Goal: Task Accomplishment & Management: Use online tool/utility

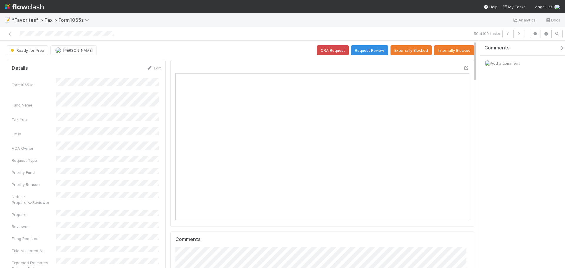
click at [520, 35] on icon "button" at bounding box center [518, 34] width 6 height 4
click at [517, 35] on icon "button" at bounding box center [518, 34] width 6 height 4
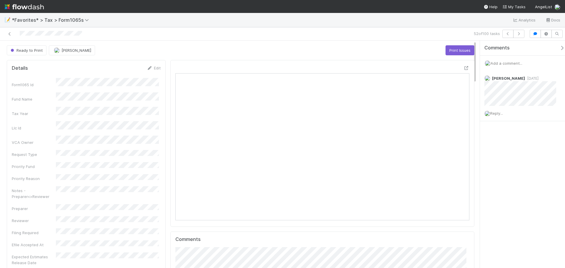
scroll to position [115, 286]
click at [518, 34] on icon "button" at bounding box center [518, 34] width 6 height 4
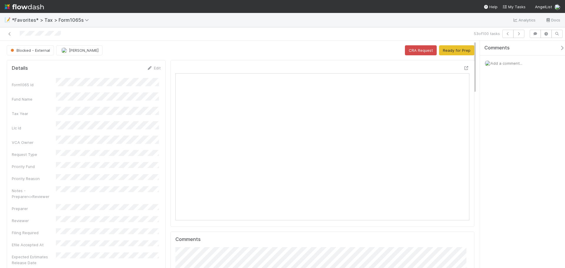
scroll to position [115, 286]
click at [522, 34] on button "button" at bounding box center [518, 34] width 11 height 8
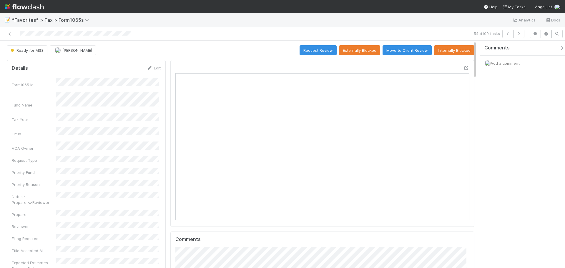
drag, startPoint x: 131, startPoint y: 35, endPoint x: 16, endPoint y: 31, distance: 115.0
click at [16, 31] on div at bounding box center [133, 34] width 263 height 8
click at [518, 33] on icon "button" at bounding box center [518, 34] width 6 height 4
drag, startPoint x: 109, startPoint y: 31, endPoint x: 15, endPoint y: 34, distance: 94.4
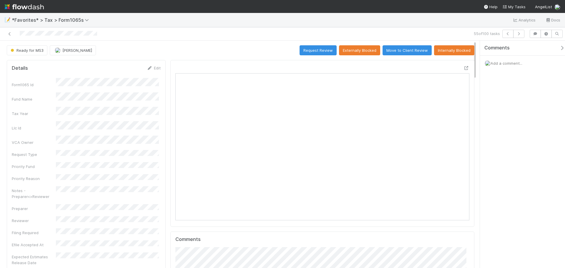
click at [15, 34] on div at bounding box center [133, 34] width 263 height 8
click at [520, 36] on button "button" at bounding box center [518, 34] width 11 height 8
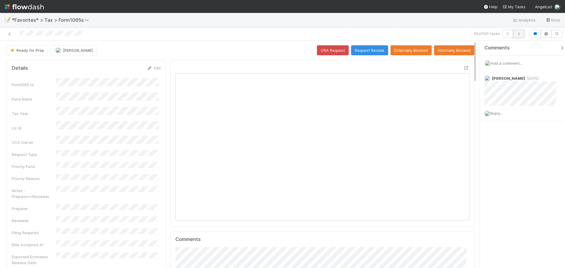
click at [518, 33] on icon "button" at bounding box center [518, 34] width 6 height 4
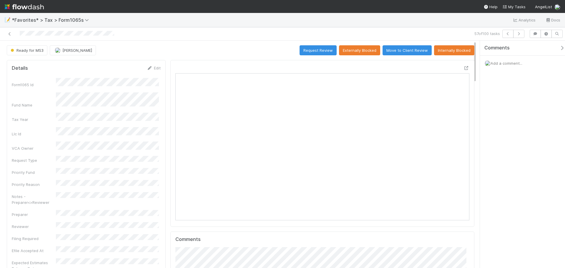
scroll to position [115, 143]
click at [517, 35] on icon "button" at bounding box center [518, 34] width 6 height 4
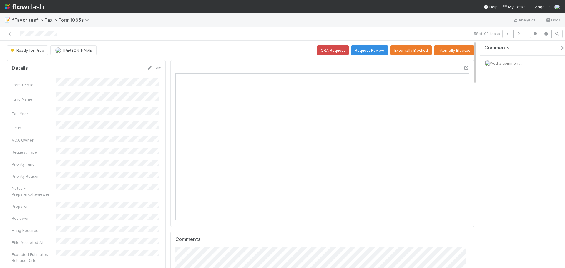
drag, startPoint x: 121, startPoint y: 28, endPoint x: 17, endPoint y: 32, distance: 104.2
click at [17, 32] on div "58 of 100 tasks" at bounding box center [282, 33] width 565 height 13
click at [523, 35] on button "button" at bounding box center [518, 34] width 11 height 8
click at [516, 33] on icon "button" at bounding box center [518, 34] width 6 height 4
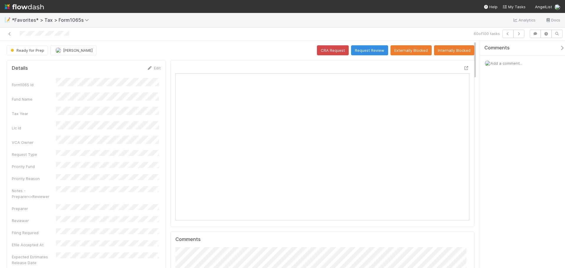
scroll to position [115, 286]
click at [523, 35] on button "button" at bounding box center [518, 34] width 11 height 8
click at [521, 33] on icon "button" at bounding box center [518, 34] width 6 height 4
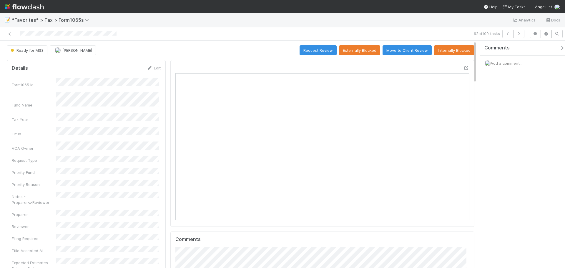
scroll to position [115, 143]
drag, startPoint x: 119, startPoint y: 33, endPoint x: 15, endPoint y: 39, distance: 103.7
click at [15, 39] on div "62 of 100 tasks" at bounding box center [282, 33] width 565 height 13
click at [523, 36] on button "button" at bounding box center [518, 34] width 11 height 8
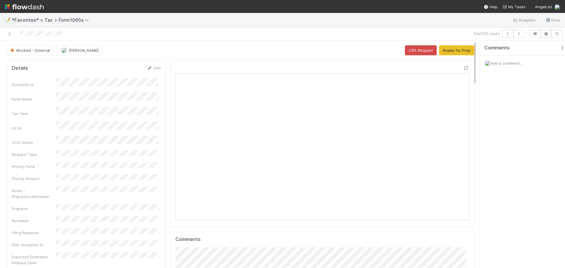
scroll to position [115, 286]
drag, startPoint x: 73, startPoint y: 33, endPoint x: 18, endPoint y: 37, distance: 55.1
click at [18, 37] on div at bounding box center [133, 34] width 263 height 8
click at [520, 32] on button "button" at bounding box center [518, 34] width 11 height 8
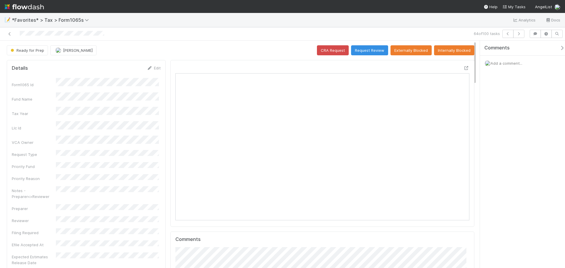
scroll to position [115, 143]
drag, startPoint x: 115, startPoint y: 29, endPoint x: 19, endPoint y: 34, distance: 96.3
click at [19, 34] on div "64 of 100 tasks" at bounding box center [282, 33] width 565 height 13
click at [521, 33] on icon "button" at bounding box center [518, 34] width 6 height 4
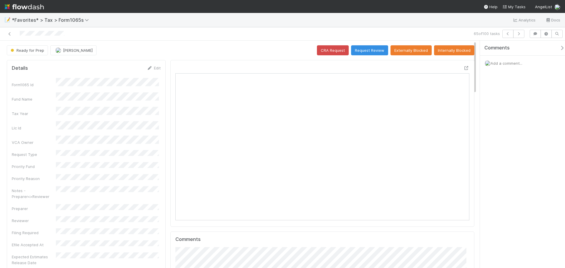
drag, startPoint x: 47, startPoint y: 31, endPoint x: 19, endPoint y: 31, distance: 27.9
click at [19, 31] on div at bounding box center [133, 34] width 263 height 8
click at [518, 32] on icon "button" at bounding box center [518, 34] width 6 height 4
click at [518, 35] on icon "button" at bounding box center [518, 34] width 6 height 4
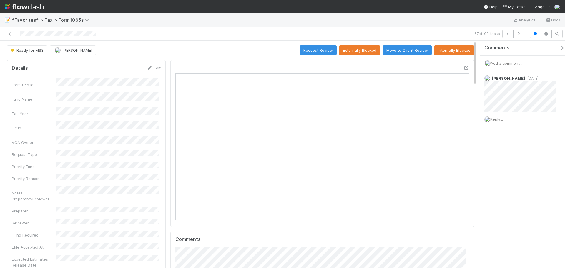
scroll to position [115, 286]
drag, startPoint x: 102, startPoint y: 34, endPoint x: 18, endPoint y: 35, distance: 83.8
click at [18, 35] on div at bounding box center [133, 34] width 263 height 8
click at [520, 35] on icon "button" at bounding box center [518, 34] width 6 height 4
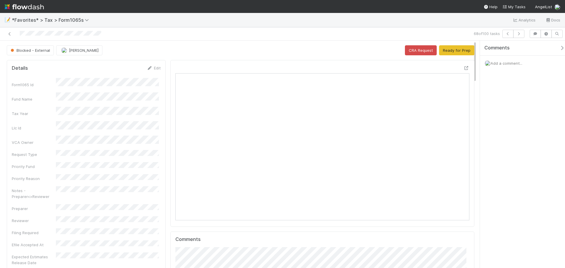
scroll to position [115, 286]
click at [522, 33] on button "button" at bounding box center [518, 34] width 11 height 8
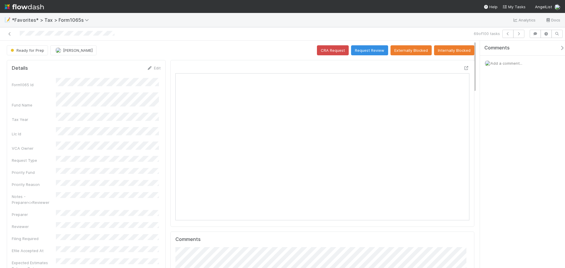
scroll to position [115, 143]
drag, startPoint x: 117, startPoint y: 34, endPoint x: 17, endPoint y: 37, distance: 99.4
click at [17, 37] on div at bounding box center [133, 34] width 263 height 8
click at [520, 34] on icon "button" at bounding box center [518, 34] width 6 height 4
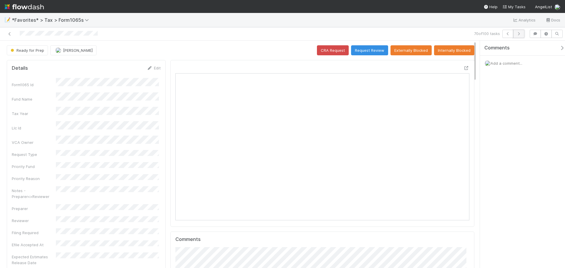
click at [518, 34] on icon "button" at bounding box center [518, 34] width 6 height 4
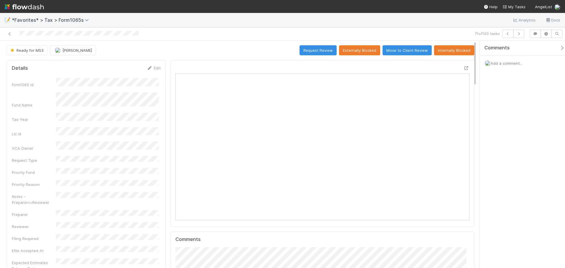
scroll to position [115, 143]
drag, startPoint x: 139, startPoint y: 34, endPoint x: 21, endPoint y: 39, distance: 118.0
click at [21, 39] on div "71 of 100 tasks" at bounding box center [282, 33] width 565 height 13
click at [520, 30] on button "button" at bounding box center [518, 34] width 11 height 8
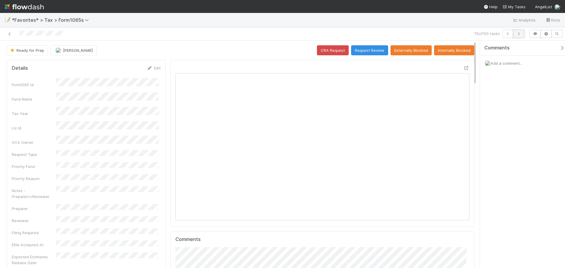
click at [518, 32] on icon "button" at bounding box center [518, 34] width 6 height 4
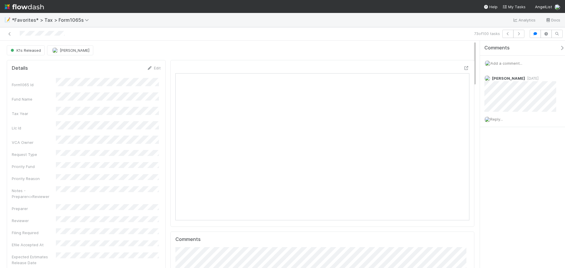
scroll to position [115, 143]
click at [522, 33] on button "button" at bounding box center [518, 34] width 11 height 8
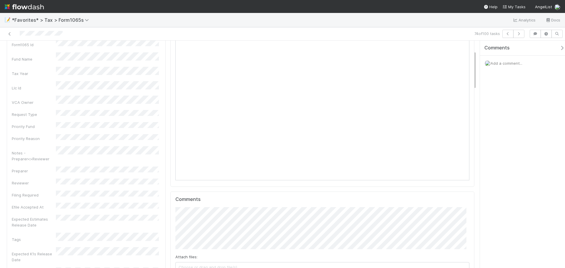
scroll to position [29, 0]
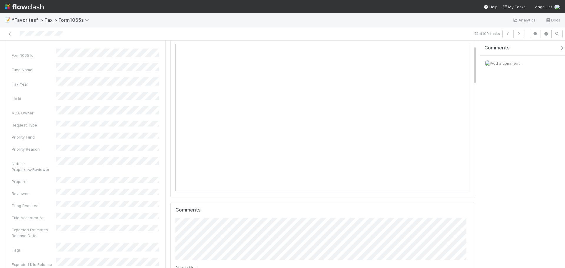
drag, startPoint x: 80, startPoint y: 35, endPoint x: 19, endPoint y: 36, distance: 61.5
click at [19, 36] on div at bounding box center [133, 34] width 263 height 8
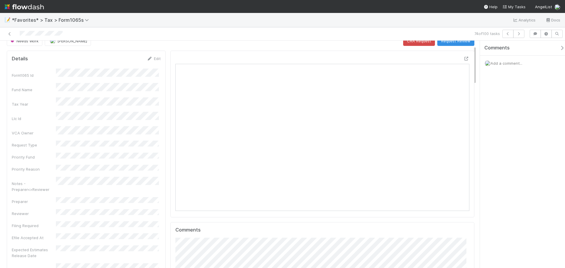
scroll to position [0, 0]
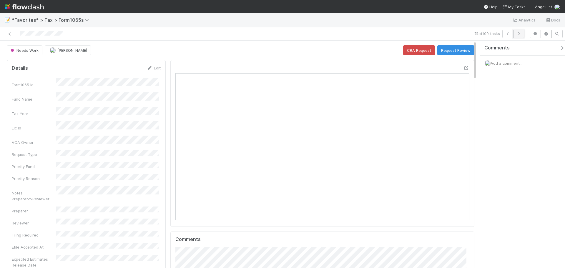
click at [522, 32] on button "button" at bounding box center [518, 34] width 11 height 8
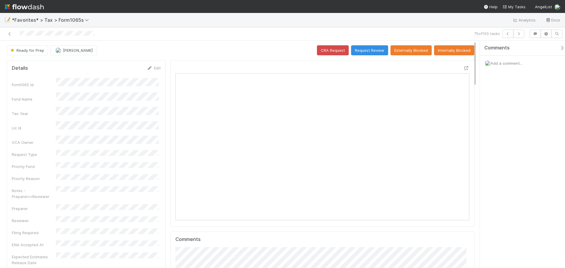
scroll to position [115, 286]
click at [464, 69] on icon at bounding box center [466, 68] width 6 height 4
drag, startPoint x: 105, startPoint y: 36, endPoint x: 16, endPoint y: 36, distance: 88.8
click at [16, 36] on div at bounding box center [133, 34] width 263 height 8
click at [519, 34] on icon "button" at bounding box center [518, 34] width 6 height 4
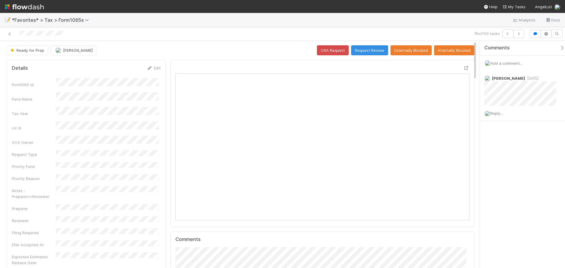
scroll to position [115, 143]
drag, startPoint x: 69, startPoint y: 33, endPoint x: 19, endPoint y: 32, distance: 49.7
click at [19, 32] on div at bounding box center [133, 34] width 263 height 8
click at [518, 33] on icon "button" at bounding box center [518, 34] width 6 height 4
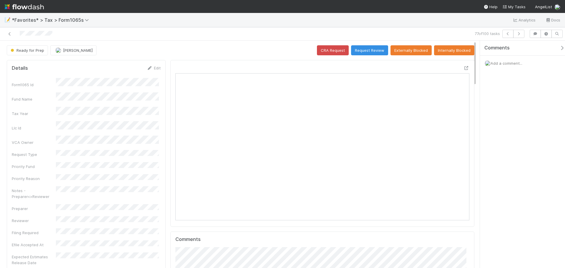
drag, startPoint x: 56, startPoint y: 34, endPoint x: 2, endPoint y: 33, distance: 54.7
click at [2, 33] on div "77 of 100 tasks" at bounding box center [282, 33] width 565 height 13
click at [518, 33] on icon "button" at bounding box center [518, 34] width 6 height 4
drag, startPoint x: 90, startPoint y: 30, endPoint x: 22, endPoint y: 29, distance: 67.9
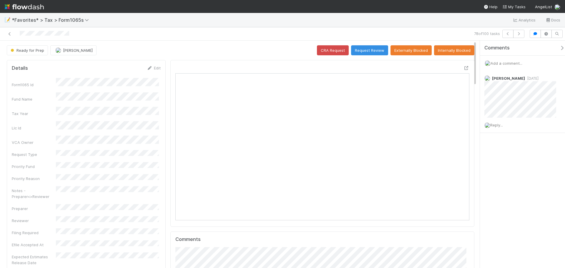
click at [22, 29] on div "78 of 100 tasks" at bounding box center [282, 33] width 565 height 13
click at [100, 38] on div "78 of 100 tasks" at bounding box center [282, 33] width 565 height 13
drag, startPoint x: 78, startPoint y: 34, endPoint x: 14, endPoint y: 35, distance: 63.8
click at [14, 35] on div at bounding box center [133, 34] width 263 height 8
click at [520, 31] on button "button" at bounding box center [518, 34] width 11 height 8
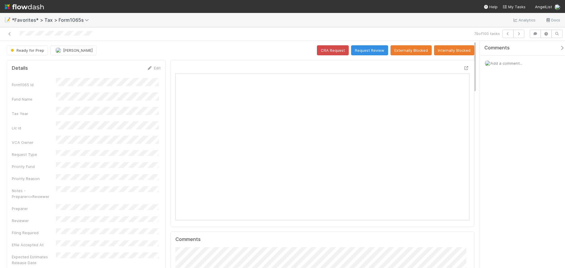
scroll to position [115, 286]
click at [516, 34] on icon "button" at bounding box center [518, 34] width 6 height 4
drag, startPoint x: 68, startPoint y: 32, endPoint x: 20, endPoint y: 29, distance: 47.7
click at [20, 29] on div "80 of 100 tasks" at bounding box center [282, 33] width 565 height 13
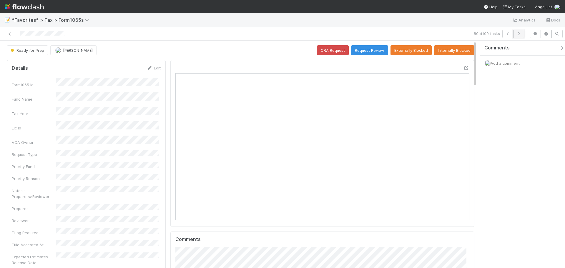
click at [519, 34] on icon "button" at bounding box center [518, 34] width 6 height 4
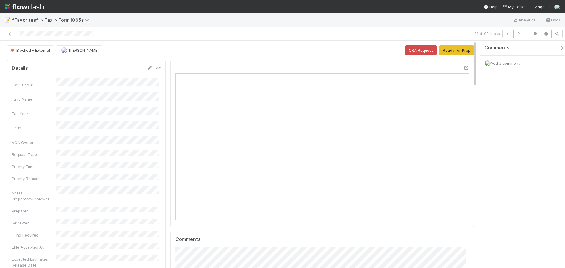
scroll to position [115, 286]
drag, startPoint x: 100, startPoint y: 33, endPoint x: 17, endPoint y: 36, distance: 82.4
click at [17, 36] on div at bounding box center [133, 34] width 263 height 8
click at [518, 32] on icon "button" at bounding box center [518, 34] width 6 height 4
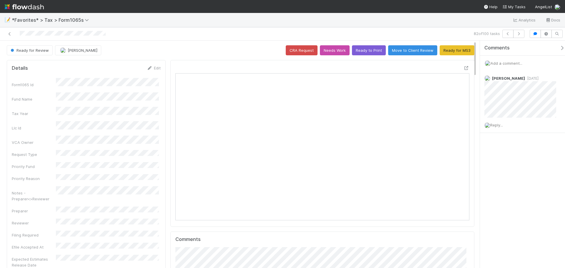
scroll to position [115, 143]
drag, startPoint x: 116, startPoint y: 31, endPoint x: 19, endPoint y: 38, distance: 97.3
click at [19, 38] on div "82 of 100 tasks" at bounding box center [282, 33] width 565 height 13
click at [519, 35] on icon "button" at bounding box center [518, 34] width 6 height 4
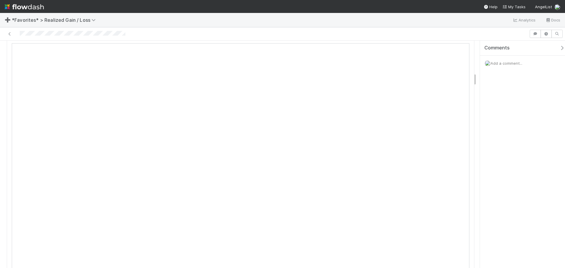
scroll to position [559, 0]
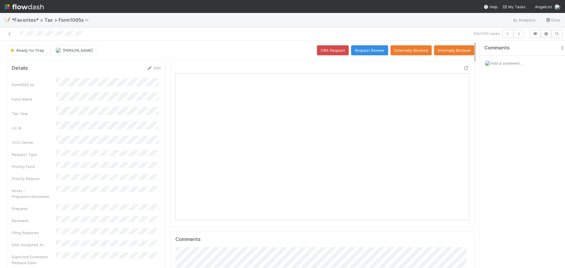
scroll to position [115, 286]
drag, startPoint x: 36, startPoint y: 28, endPoint x: 16, endPoint y: 29, distance: 19.4
click at [16, 29] on div "83 of 100 tasks" at bounding box center [282, 33] width 565 height 13
click at [522, 34] on button "button" at bounding box center [518, 34] width 11 height 8
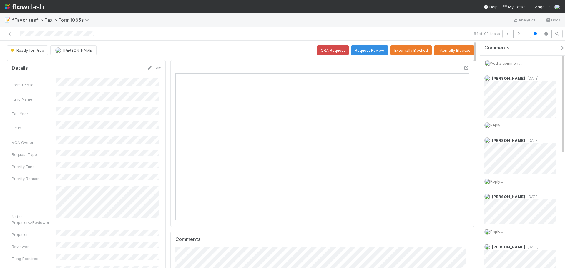
scroll to position [115, 286]
click at [519, 33] on icon "button" at bounding box center [518, 34] width 6 height 4
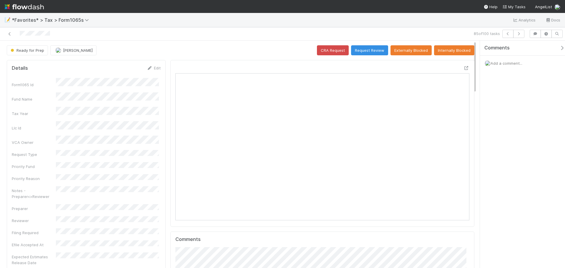
scroll to position [115, 286]
drag, startPoint x: 66, startPoint y: 35, endPoint x: 15, endPoint y: 36, distance: 51.8
click at [15, 36] on div at bounding box center [133, 34] width 263 height 8
click at [521, 35] on icon "button" at bounding box center [518, 34] width 6 height 4
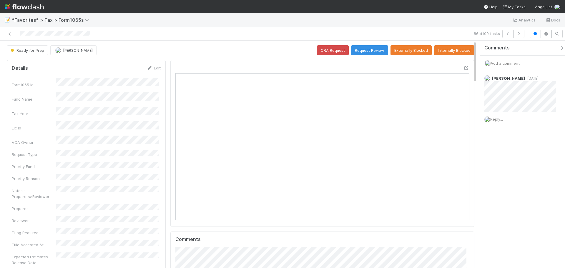
click at [20, 33] on div at bounding box center [133, 34] width 263 height 8
click at [519, 31] on button "button" at bounding box center [518, 34] width 11 height 8
drag, startPoint x: 100, startPoint y: 31, endPoint x: 18, endPoint y: 36, distance: 82.2
click at [18, 36] on div at bounding box center [133, 34] width 263 height 8
click at [517, 34] on icon "button" at bounding box center [518, 34] width 6 height 4
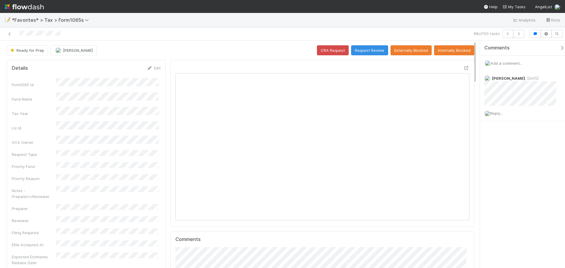
scroll to position [115, 286]
drag, startPoint x: 62, startPoint y: 35, endPoint x: 19, endPoint y: 30, distance: 42.9
click at [19, 30] on div at bounding box center [133, 34] width 263 height 8
click at [519, 35] on icon "button" at bounding box center [518, 34] width 6 height 4
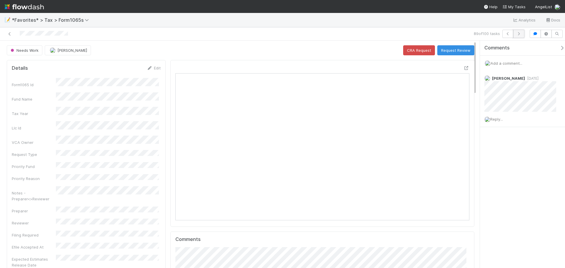
click at [515, 34] on icon "button" at bounding box center [518, 34] width 6 height 4
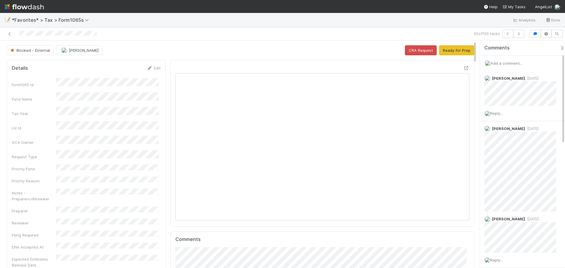
scroll to position [115, 286]
click at [463, 66] on icon at bounding box center [466, 68] width 6 height 4
click at [521, 34] on icon "button" at bounding box center [518, 34] width 6 height 4
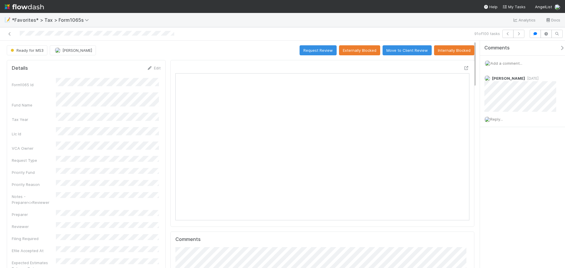
scroll to position [115, 286]
click at [521, 33] on icon "button" at bounding box center [518, 34] width 6 height 4
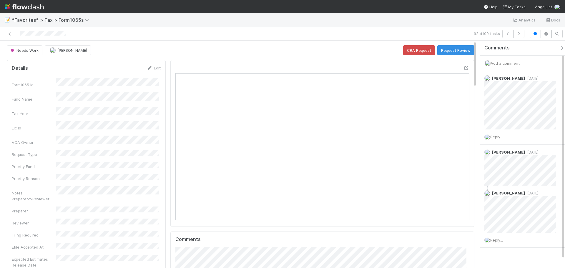
drag, startPoint x: 77, startPoint y: 31, endPoint x: 14, endPoint y: 32, distance: 62.9
click at [14, 32] on div at bounding box center [133, 34] width 263 height 8
click at [520, 35] on icon "button" at bounding box center [518, 34] width 6 height 4
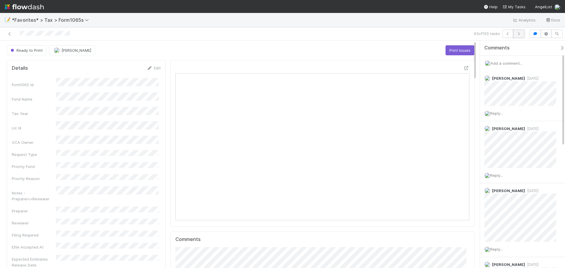
click at [522, 31] on button "button" at bounding box center [518, 34] width 11 height 8
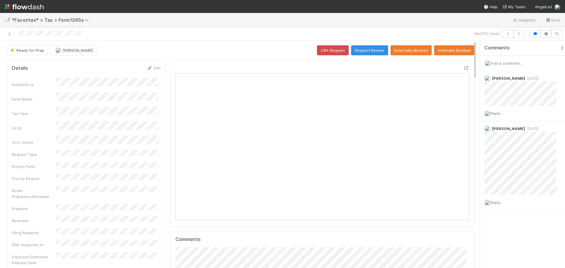
scroll to position [115, 143]
drag, startPoint x: 87, startPoint y: 34, endPoint x: 18, endPoint y: 39, distance: 69.3
click at [18, 39] on div "94 of 100 tasks" at bounding box center [282, 33] width 565 height 13
click at [516, 33] on icon "button" at bounding box center [518, 34] width 6 height 4
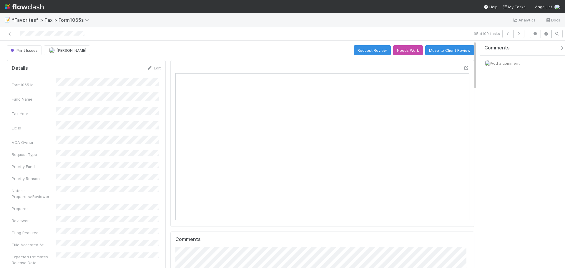
scroll to position [115, 143]
click at [516, 33] on icon "button" at bounding box center [518, 34] width 6 height 4
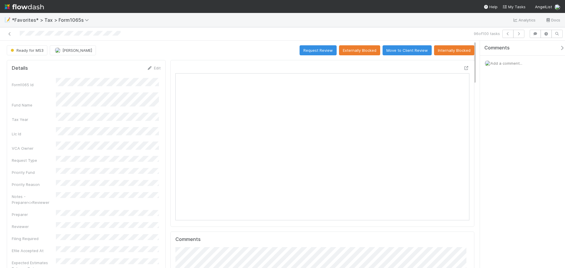
scroll to position [115, 286]
drag, startPoint x: 126, startPoint y: 33, endPoint x: 18, endPoint y: 32, distance: 108.5
click at [18, 32] on div at bounding box center [133, 34] width 263 height 8
click at [520, 32] on icon "button" at bounding box center [518, 34] width 6 height 4
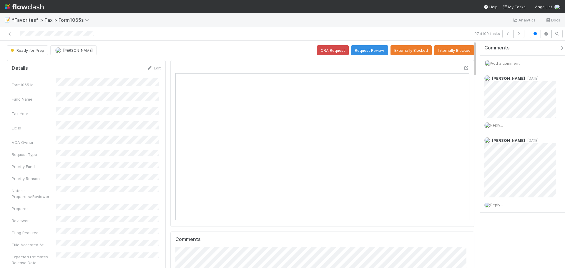
scroll to position [115, 286]
drag, startPoint x: 95, startPoint y: 36, endPoint x: 16, endPoint y: 39, distance: 79.2
click at [16, 39] on div "97 of 100 tasks" at bounding box center [282, 33] width 565 height 13
click at [517, 36] on button "button" at bounding box center [518, 34] width 11 height 8
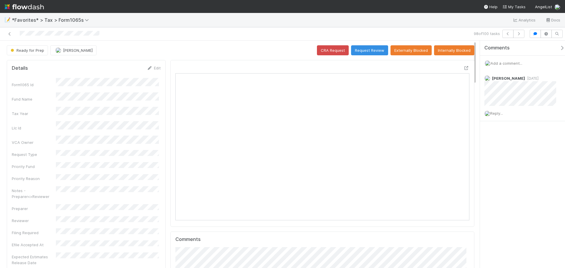
click at [20, 32] on div at bounding box center [133, 34] width 263 height 8
click at [521, 34] on icon "button" at bounding box center [518, 34] width 6 height 4
drag, startPoint x: 67, startPoint y: 34, endPoint x: 17, endPoint y: 30, distance: 50.1
click at [17, 30] on div at bounding box center [133, 34] width 263 height 8
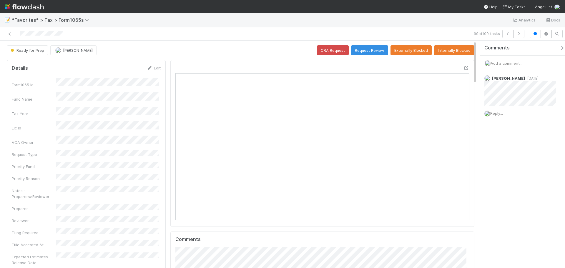
click at [117, 36] on div at bounding box center [133, 34] width 263 height 8
click at [520, 32] on button "button" at bounding box center [518, 34] width 11 height 8
drag, startPoint x: 74, startPoint y: 31, endPoint x: 11, endPoint y: 28, distance: 63.3
click at [11, 28] on div "100 of 100 tasks" at bounding box center [282, 33] width 565 height 13
click at [11, 36] on link at bounding box center [10, 34] width 6 height 6
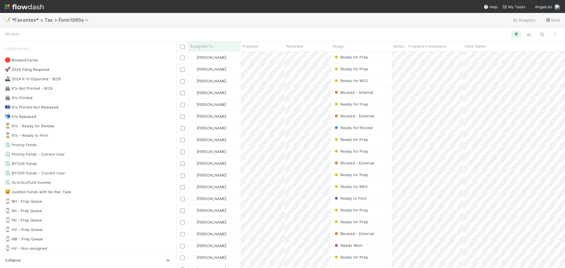
scroll to position [212, 384]
click at [316, 37] on div at bounding box center [290, 35] width 542 height 8
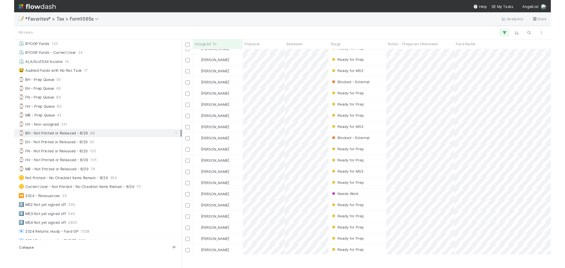
scroll to position [212, 384]
